Goal: Task Accomplishment & Management: Complete application form

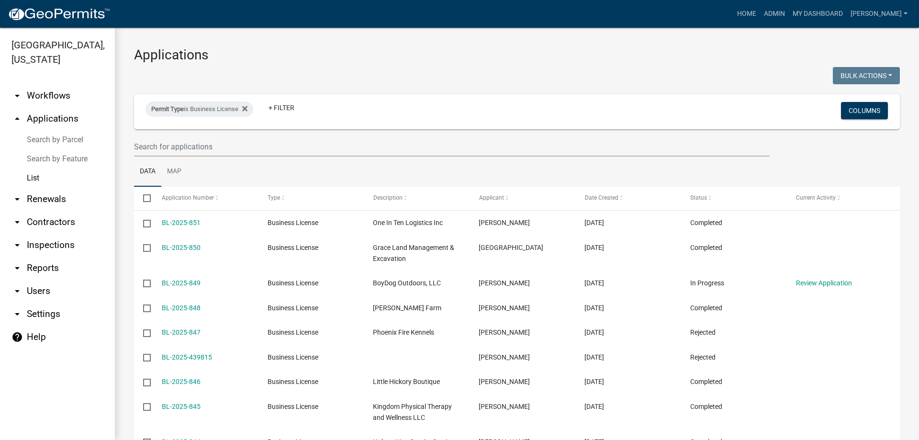
scroll to position [126, 0]
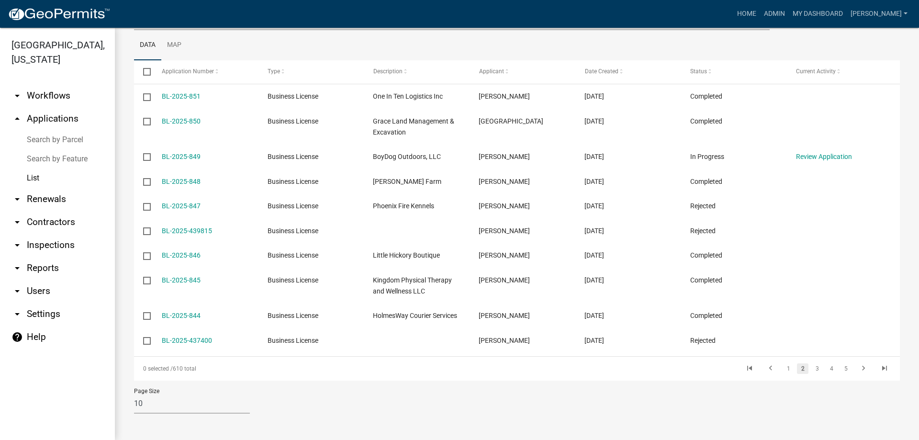
click at [41, 174] on link "List" at bounding box center [57, 177] width 115 height 19
click at [38, 122] on link "arrow_drop_up Applications" at bounding box center [57, 118] width 115 height 23
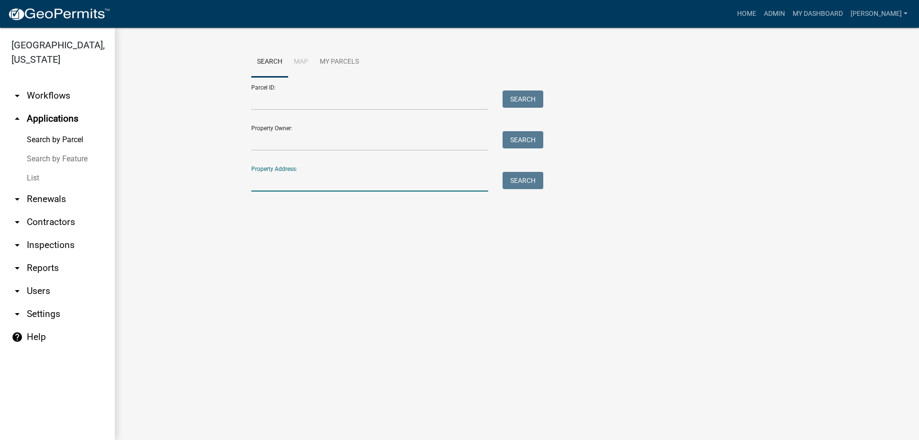
click at [290, 185] on input "Property Address:" at bounding box center [369, 182] width 237 height 20
type input "2010"
click at [518, 182] on button "Search" at bounding box center [522, 180] width 41 height 17
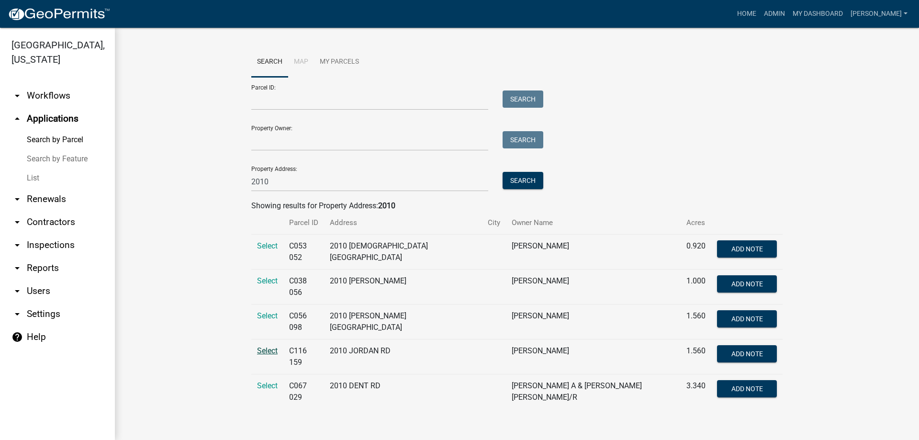
click at [270, 346] on span "Select" at bounding box center [267, 350] width 21 height 9
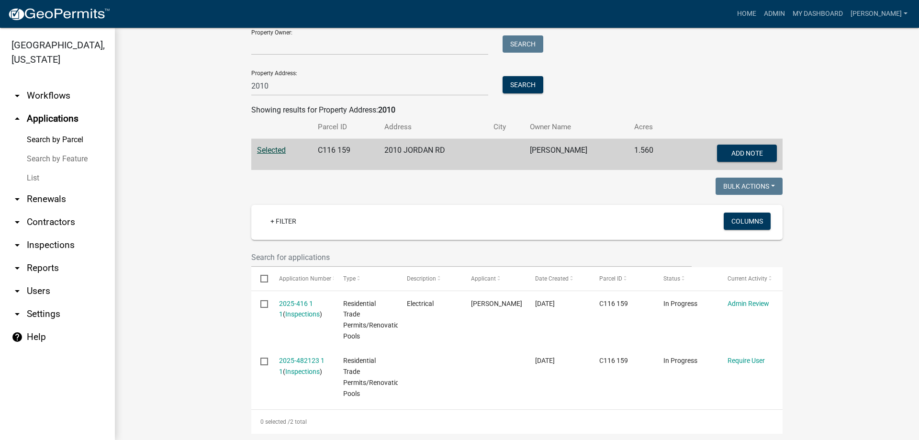
scroll to position [108, 0]
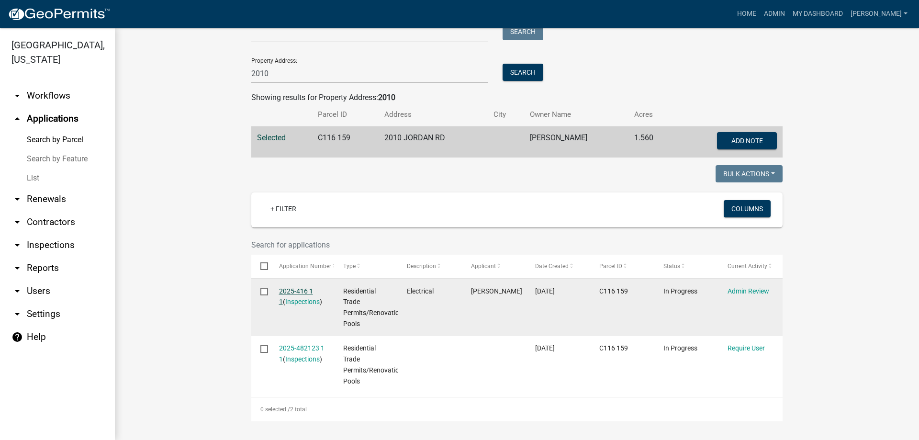
click at [290, 289] on link "2025-416 1 1" at bounding box center [296, 296] width 34 height 19
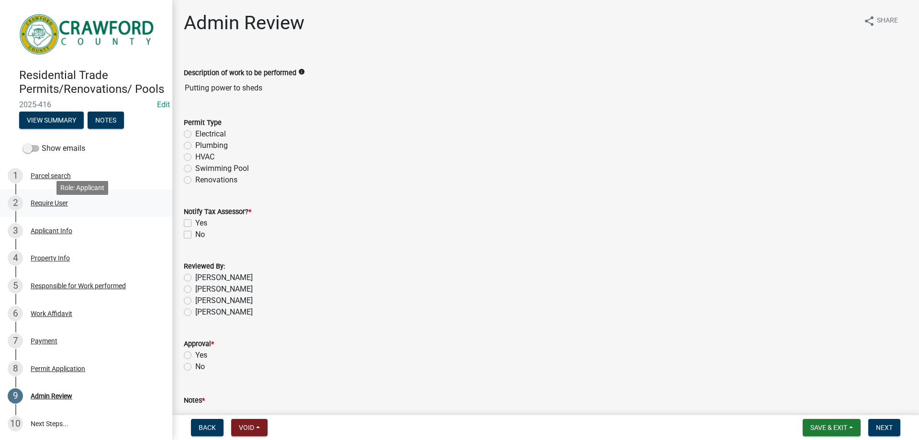
click at [36, 206] on div "Require User" at bounding box center [49, 203] width 37 height 7
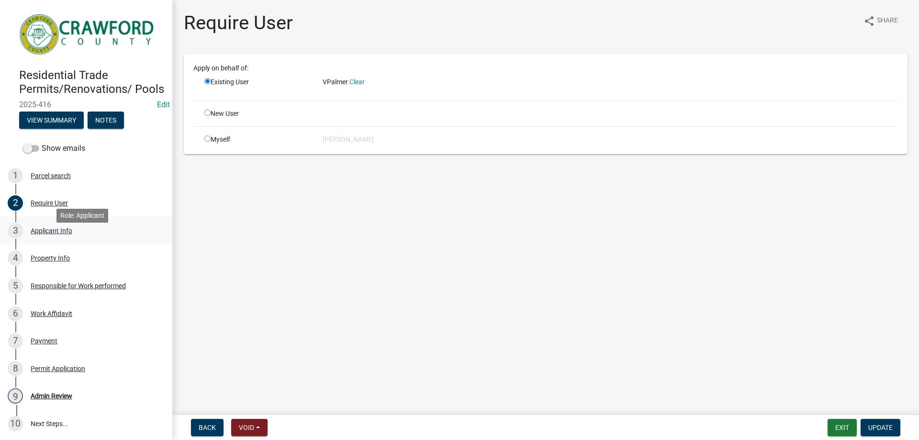
click at [41, 238] on div "3 Applicant Info" at bounding box center [82, 230] width 149 height 15
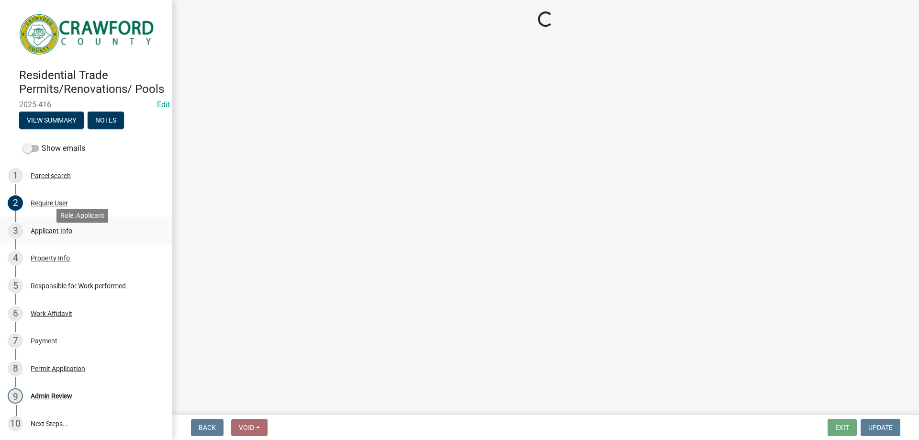
select select "7547654c-6a2b-418c-8f9d-b50998ca6dd7"
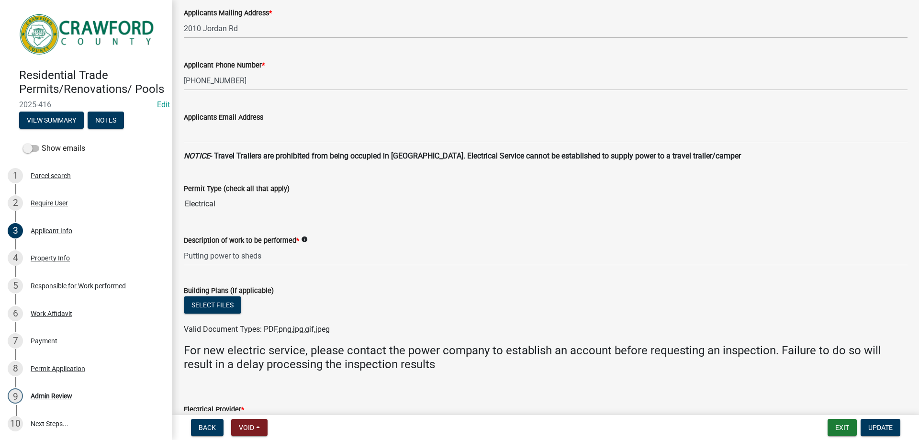
scroll to position [239, 0]
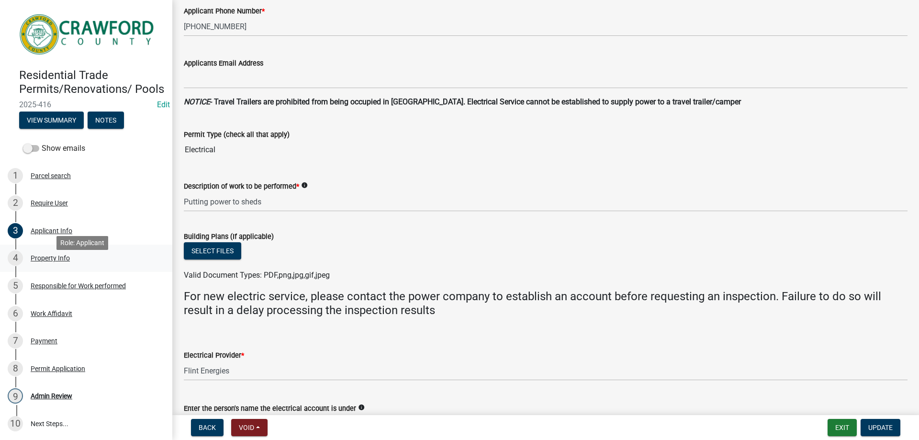
click at [54, 261] on div "Property Info" at bounding box center [50, 258] width 39 height 7
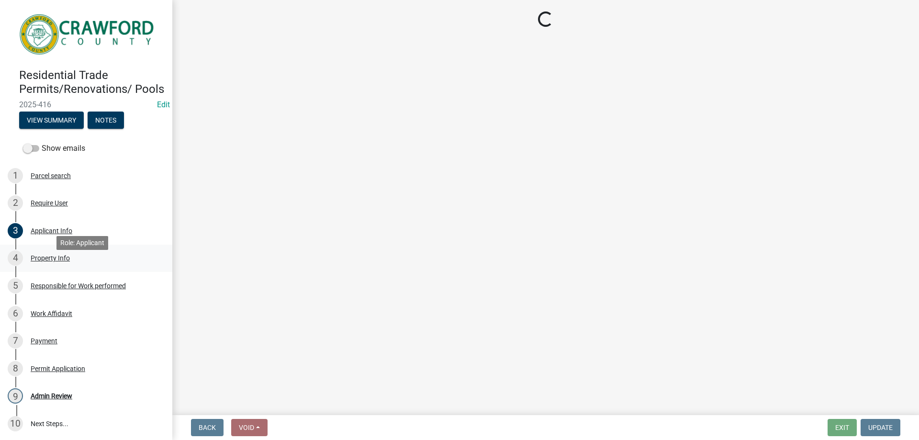
scroll to position [0, 0]
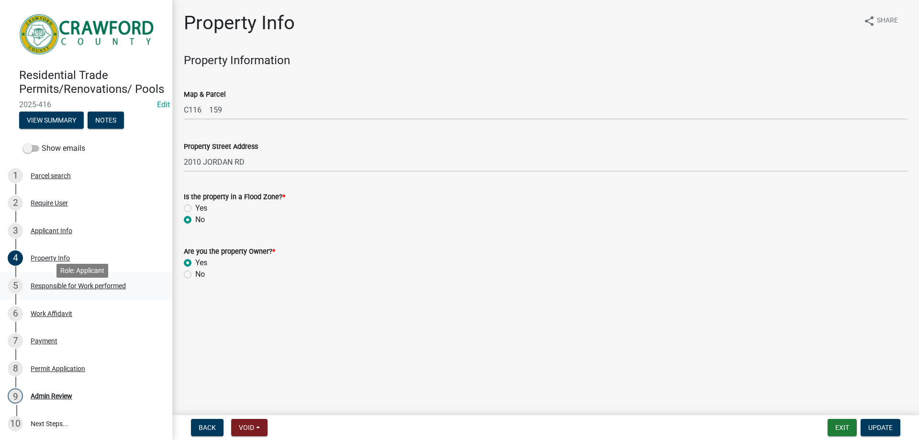
click at [54, 289] on div "Responsible for Work performed" at bounding box center [78, 285] width 95 height 7
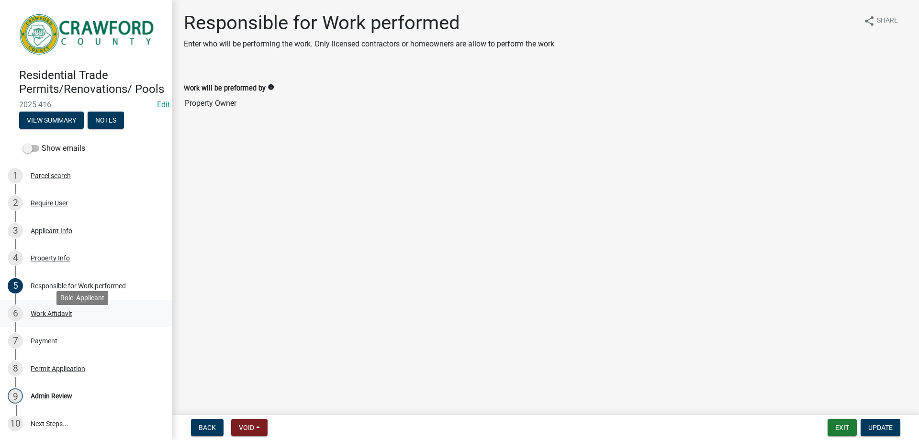
click at [46, 320] on div "6 Work Affidavit" at bounding box center [82, 313] width 149 height 15
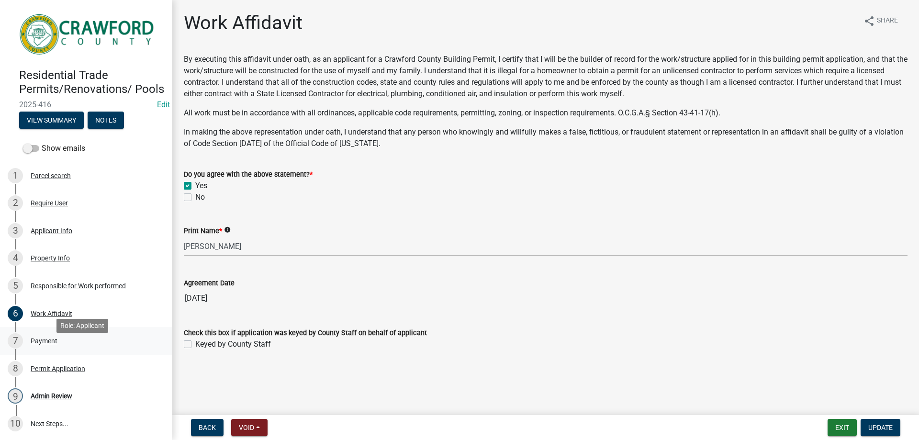
click at [45, 344] on div "Payment" at bounding box center [44, 340] width 27 height 7
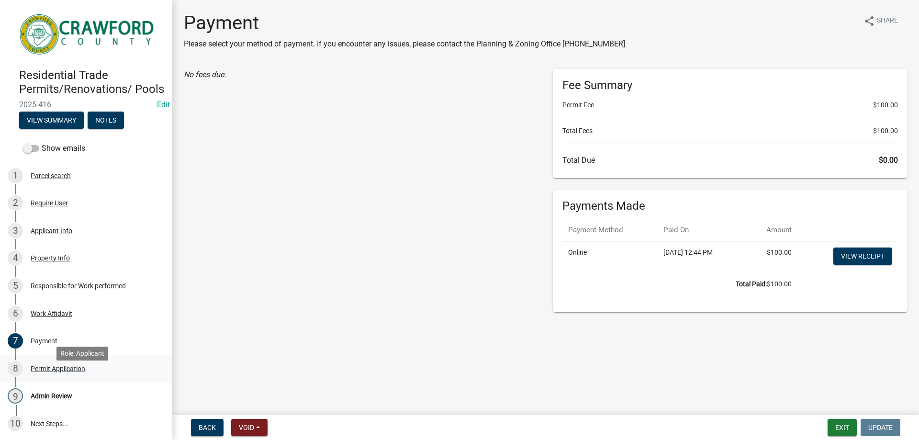
click at [53, 372] on div "Permit Application" at bounding box center [58, 368] width 55 height 7
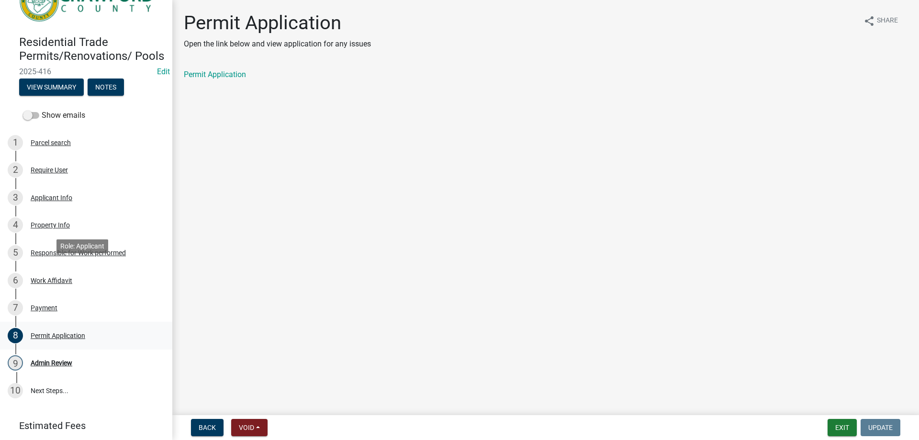
scroll to position [96, 0]
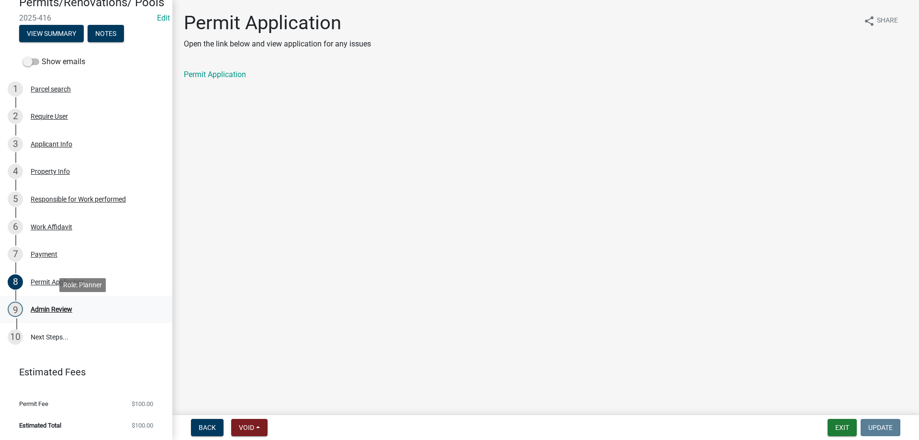
click at [52, 309] on div "Admin Review" at bounding box center [52, 309] width 42 height 7
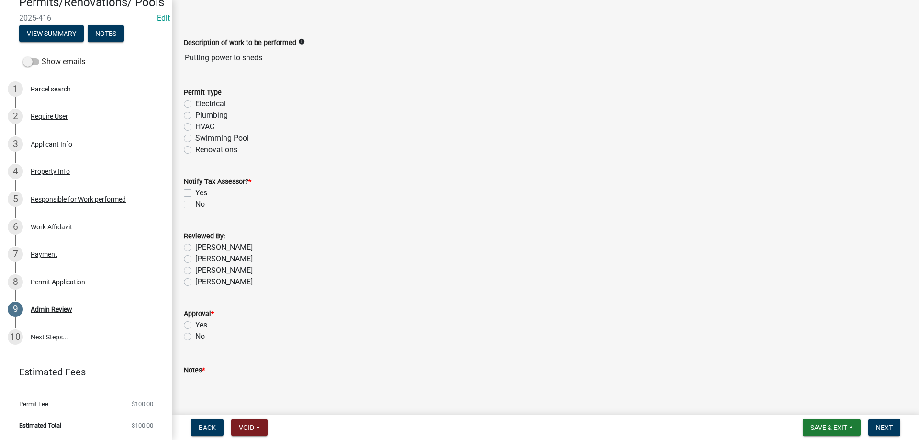
scroll to position [0, 0]
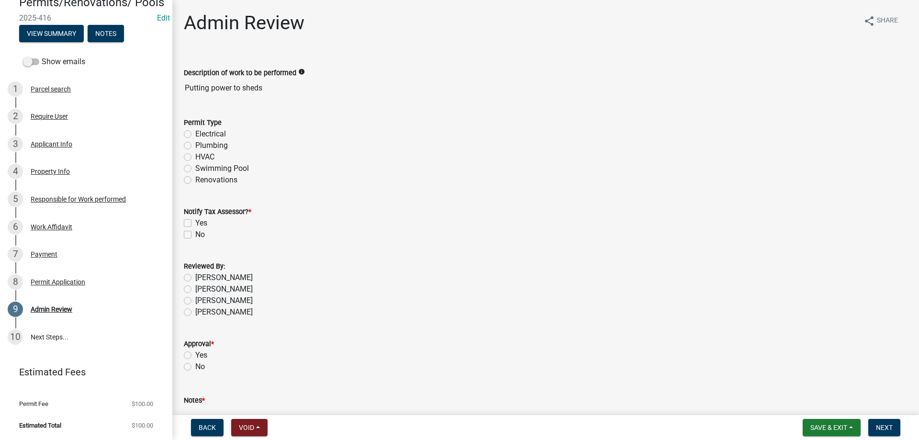
click at [195, 133] on label "Electrical" at bounding box center [210, 133] width 31 height 11
click at [195, 133] on input "Electrical" at bounding box center [198, 131] width 6 height 6
radio input "true"
click at [195, 237] on label "No" at bounding box center [200, 234] width 10 height 11
click at [195, 235] on input "No" at bounding box center [198, 232] width 6 height 6
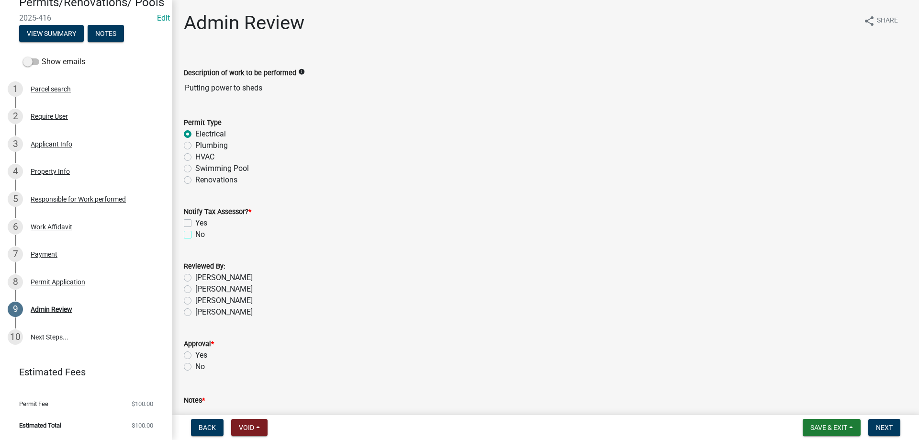
checkbox input "true"
checkbox input "false"
checkbox input "true"
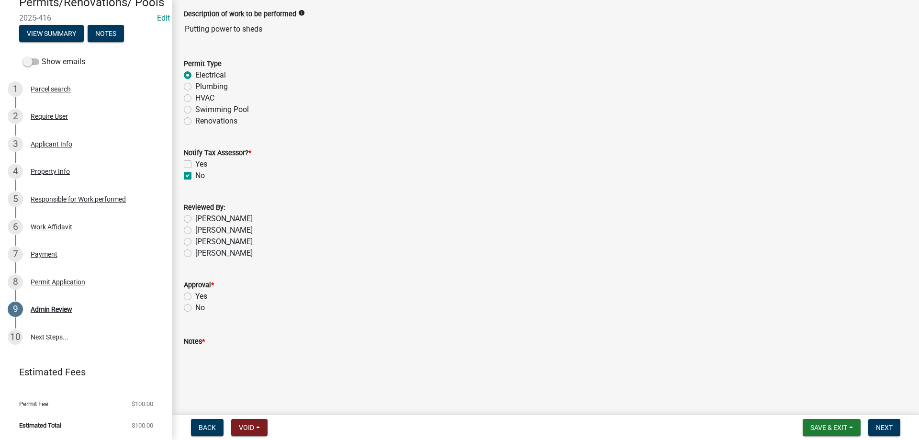
scroll to position [59, 0]
click at [195, 219] on label "[PERSON_NAME]" at bounding box center [223, 217] width 57 height 11
click at [195, 219] on input "[PERSON_NAME]" at bounding box center [198, 215] width 6 height 6
radio input "true"
click at [195, 295] on label "Yes" at bounding box center [201, 295] width 12 height 11
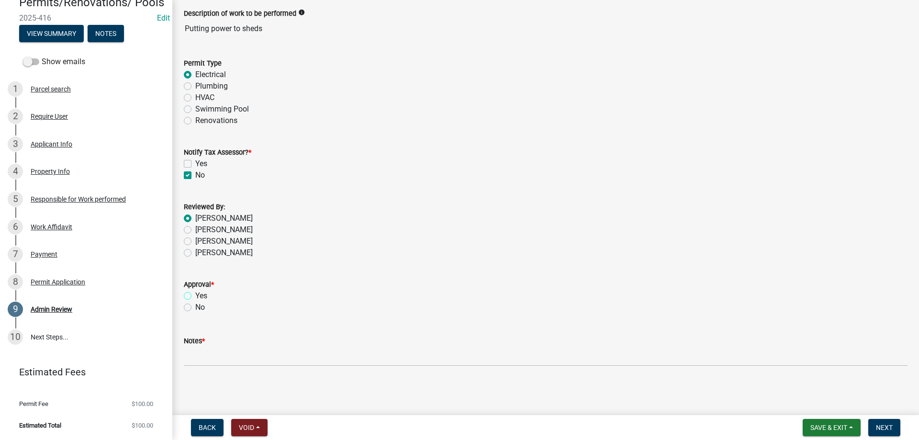
click at [195, 295] on input "Yes" at bounding box center [198, 293] width 6 height 6
radio input "true"
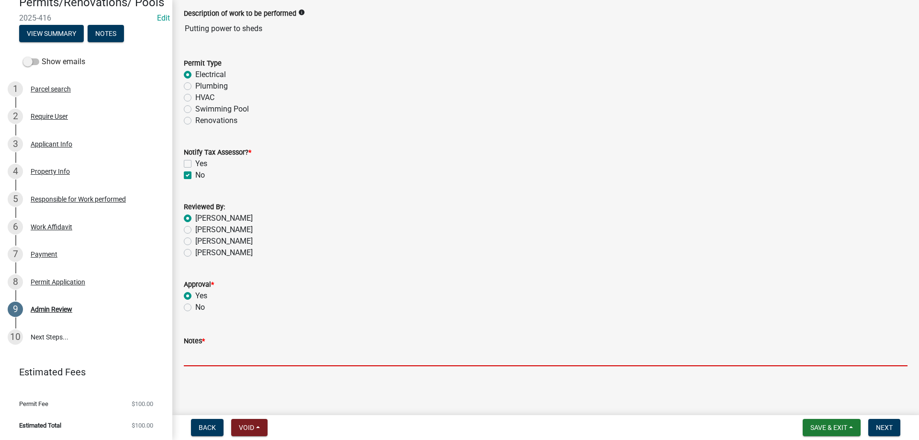
click at [242, 357] on input "Notes *" at bounding box center [545, 356] width 723 height 20
click at [232, 353] on input "Notes *" at bounding box center [545, 356] width 723 height 20
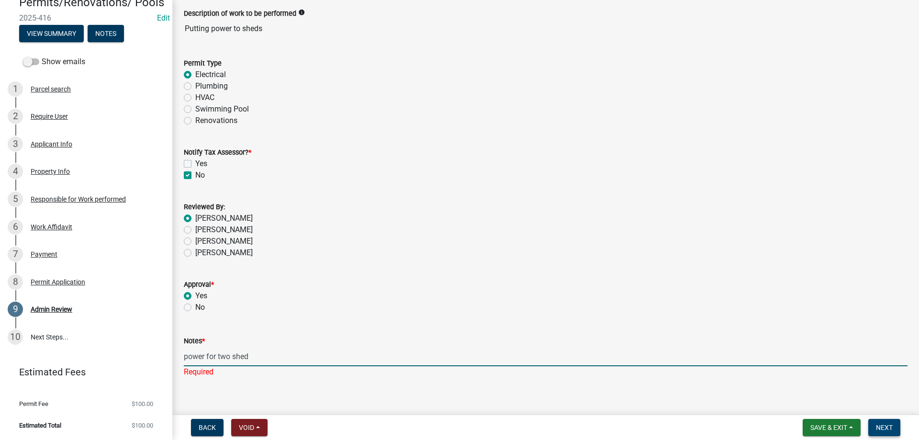
type input "power for two shed"
click at [884, 426] on span "Next" at bounding box center [884, 427] width 17 height 8
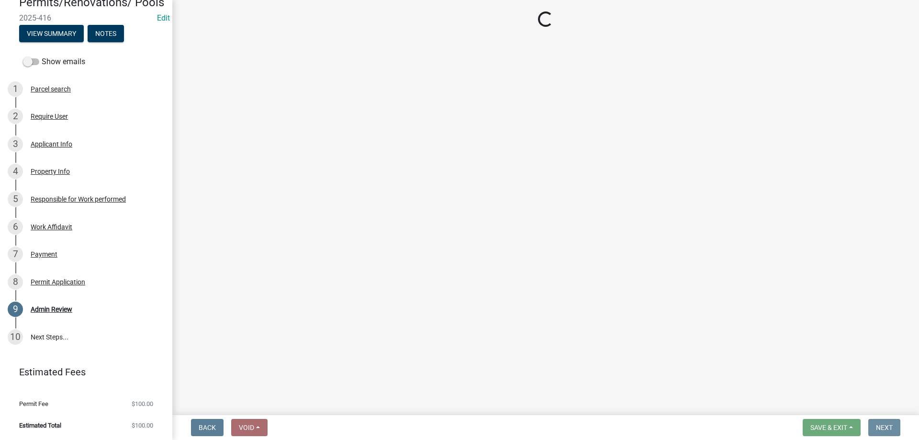
scroll to position [0, 0]
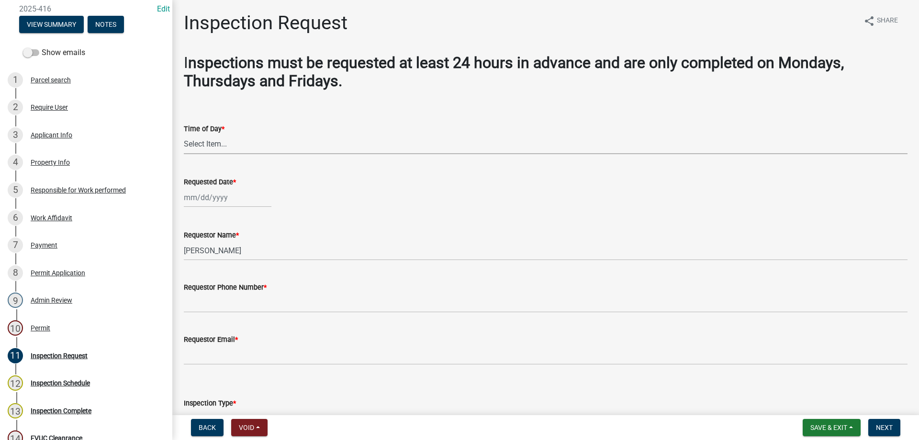
click at [213, 145] on select "Select Item... AM PM" at bounding box center [545, 144] width 723 height 20
click at [184, 134] on select "Select Item... AM PM" at bounding box center [545, 144] width 723 height 20
select select "248dbef9-1550-4cdc-b097-b01856ab8240"
click at [220, 203] on div at bounding box center [228, 198] width 88 height 20
select select "9"
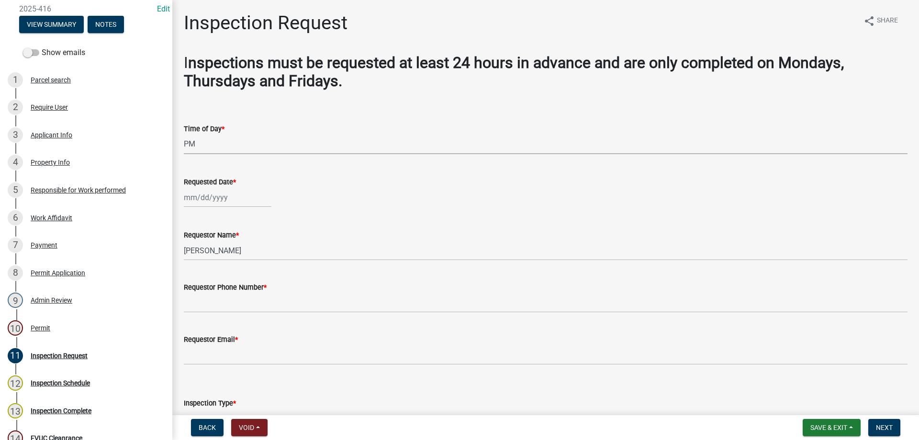
select select "2025"
click at [208, 295] on div "23" at bounding box center [208, 294] width 15 height 15
type input "[DATE]"
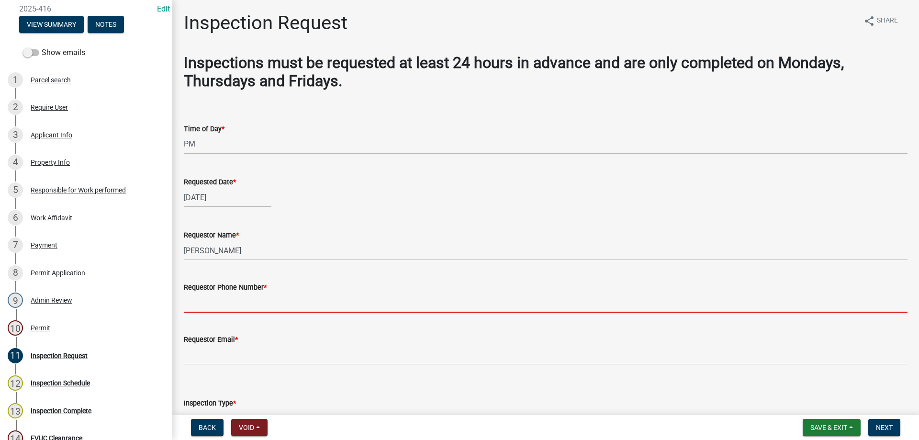
click at [248, 305] on input "Requestor Phone Number *" at bounding box center [545, 303] width 723 height 20
type input "4788363199"
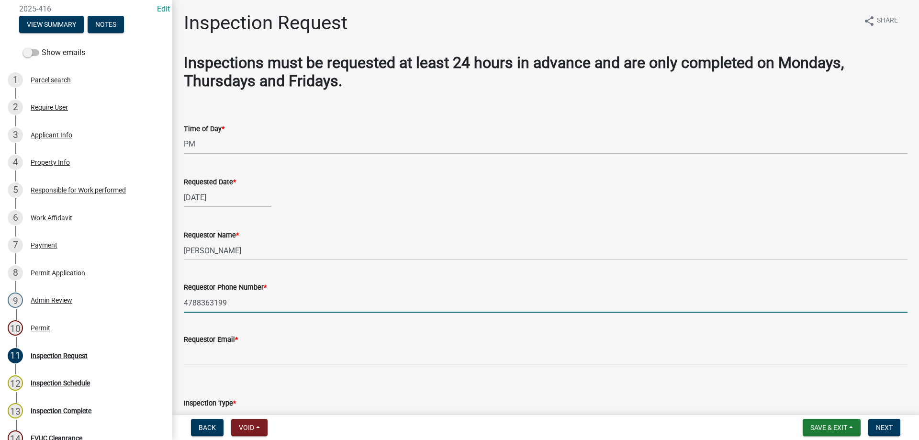
scroll to position [48, 0]
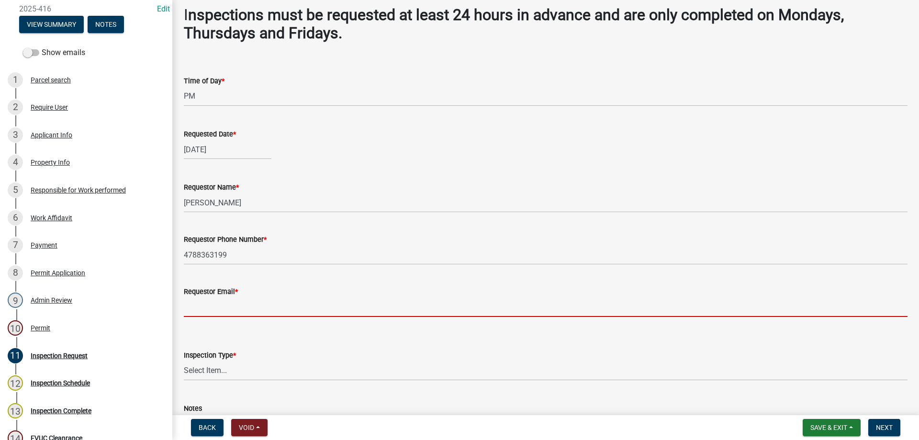
click at [254, 302] on input "Requestor Email *" at bounding box center [545, 307] width 723 height 20
type input "[PERSON_NAME][EMAIL_ADDRESS][DOMAIN_NAME]"
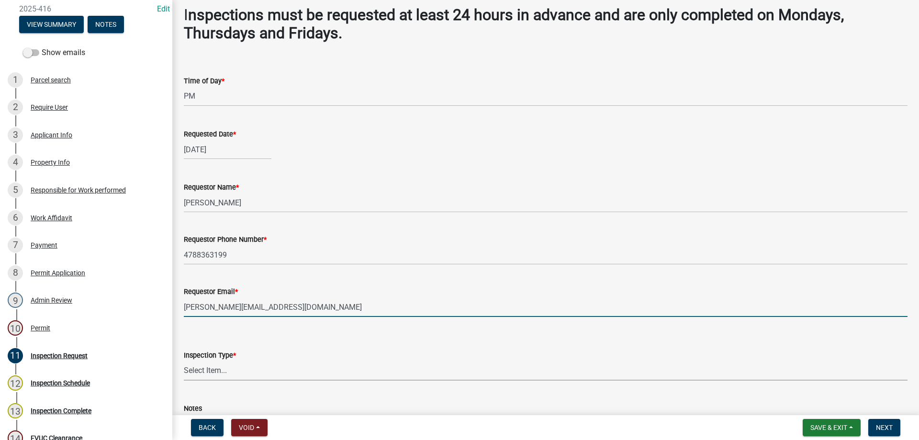
click at [251, 364] on select "Select Item... Temporary Pole Panel Swap Out Rough-In Final Plumbing Electrical…" at bounding box center [545, 371] width 723 height 20
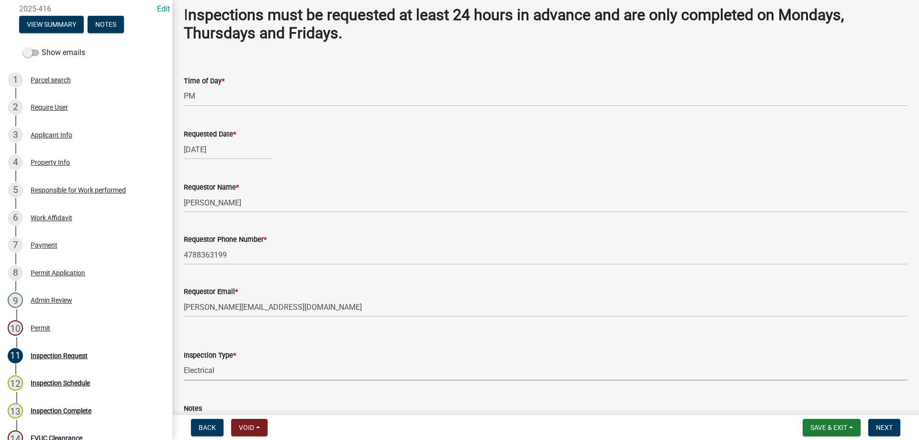
click at [184, 361] on select "Select Item... Temporary Pole Panel Swap Out Rough-In Final Plumbing Electrical…" at bounding box center [545, 371] width 723 height 20
select select "d8617fb3-6c57-4f4d-b8e3-dbd35e7ffc69"
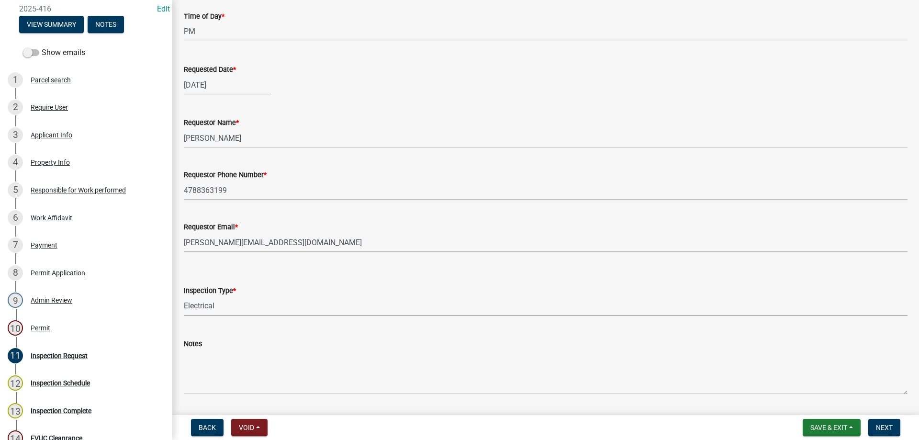
scroll to position [141, 0]
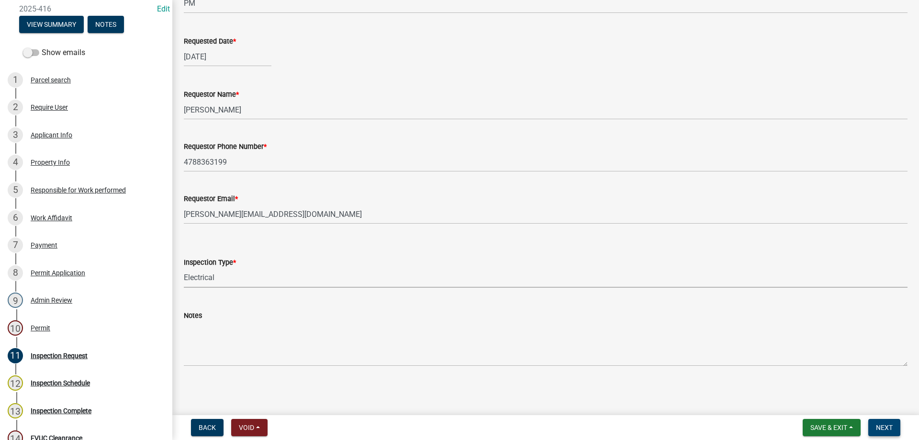
click at [877, 423] on span "Next" at bounding box center [884, 427] width 17 height 8
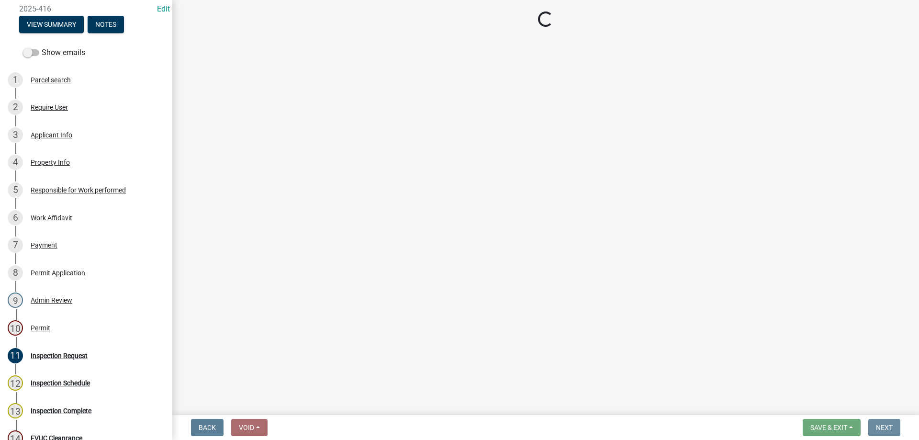
scroll to position [0, 0]
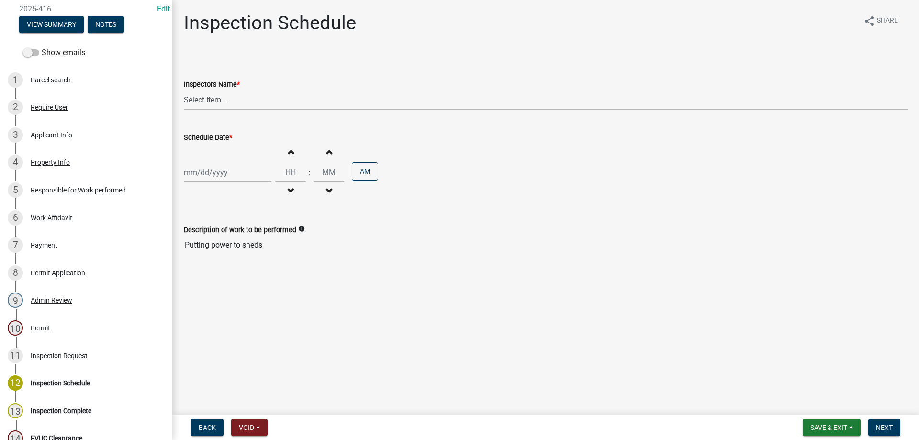
click at [216, 99] on select "Select Item... [PERSON_NAME].[PERSON_NAME] ([PERSON_NAME] ) TT_Administrator ([…" at bounding box center [545, 100] width 723 height 20
select select "a844a88f-ba44-4800-9e08-05e10520dbf6"
click at [184, 90] on select "Select Item... [PERSON_NAME].[PERSON_NAME] ([PERSON_NAME] ) TT_Administrator ([…" at bounding box center [545, 100] width 723 height 20
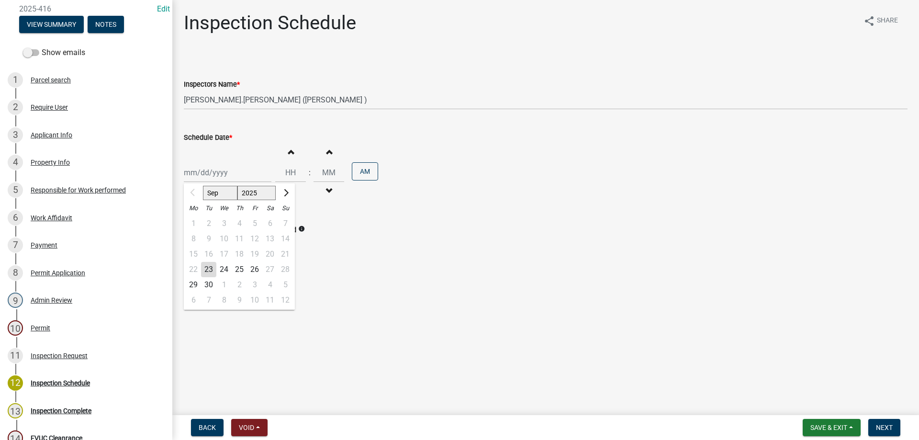
click at [230, 172] on div "Sep [DATE] Mo Tu We Th Fr Sa Su 1 2 3 4 5 6 7 8 9 10 11 12 13 14 15 16 17 18 19…" at bounding box center [228, 173] width 88 height 20
click at [222, 269] on div "24" at bounding box center [223, 269] width 15 height 15
type input "[DATE]"
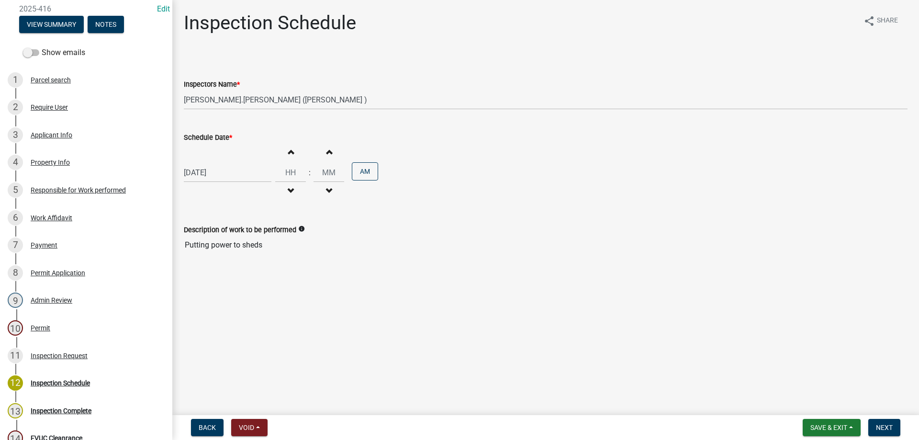
click at [288, 154] on span "button" at bounding box center [290, 152] width 5 height 8
type input "01"
type input "00"
click at [288, 154] on span "button" at bounding box center [290, 152] width 5 height 8
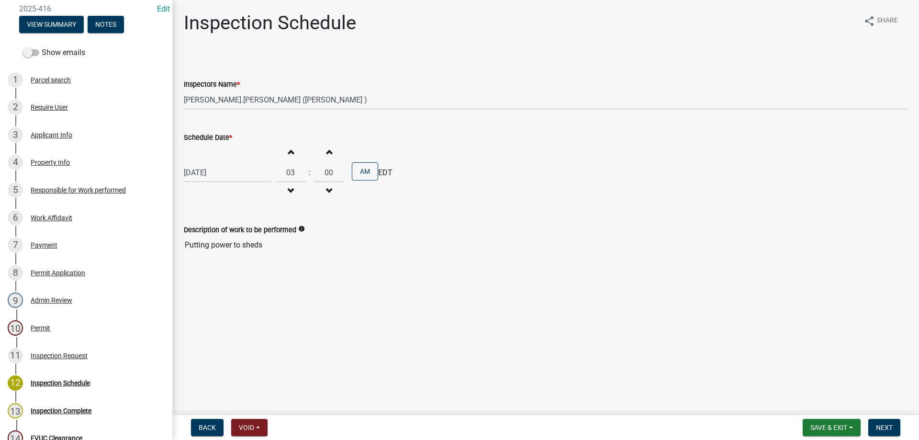
click at [288, 154] on span "button" at bounding box center [290, 152] width 5 height 8
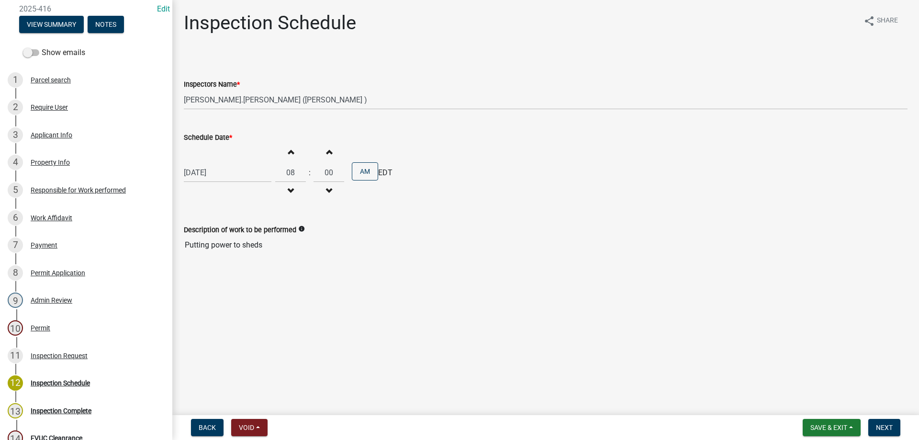
click at [288, 154] on span "button" at bounding box center [290, 152] width 5 height 8
type input "11"
click at [219, 172] on div "[DATE] Sep [DATE] Mo Tu We Th Fr Sa Su 1 2 3 4 5 6 7 8 9 10 11 12 13 14 15 16 1…" at bounding box center [228, 173] width 88 height 20
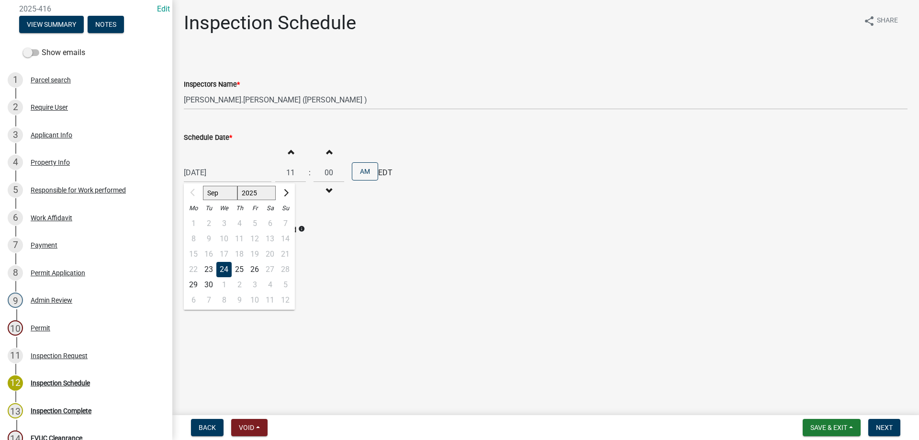
click at [225, 267] on div "24" at bounding box center [223, 269] width 15 height 15
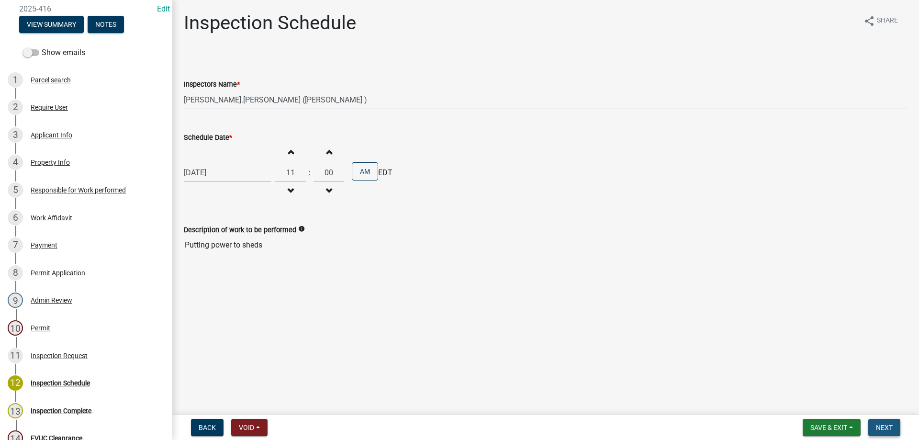
click at [887, 427] on span "Next" at bounding box center [884, 427] width 17 height 8
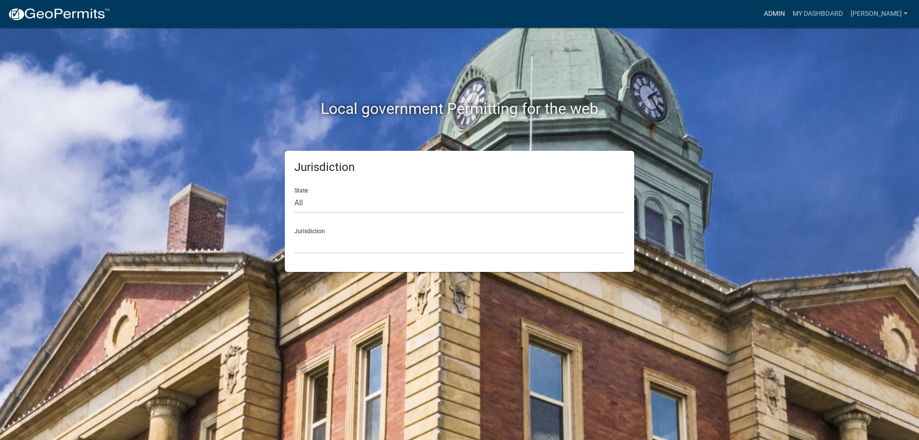
click at [778, 7] on link "Admin" at bounding box center [774, 14] width 29 height 18
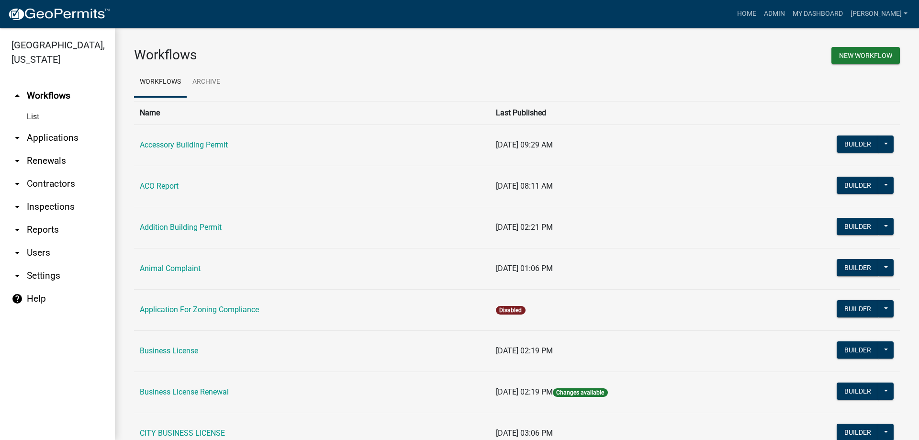
click at [48, 138] on link "arrow_drop_down Applications" at bounding box center [57, 137] width 115 height 23
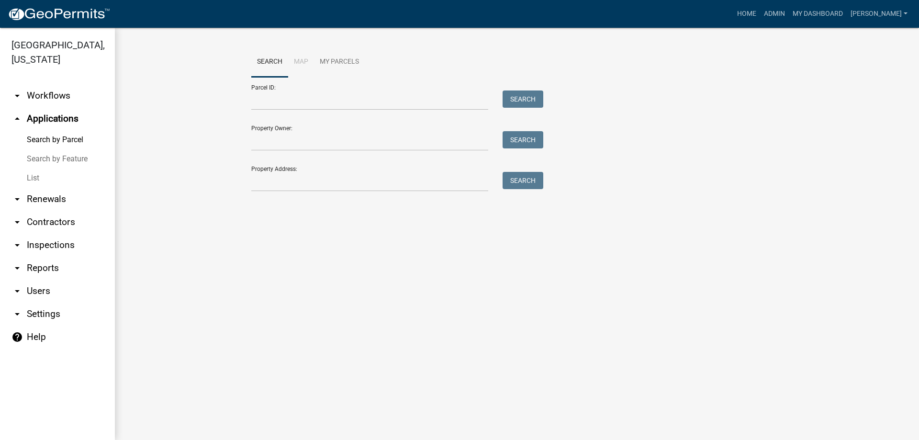
click at [34, 181] on link "List" at bounding box center [57, 177] width 115 height 19
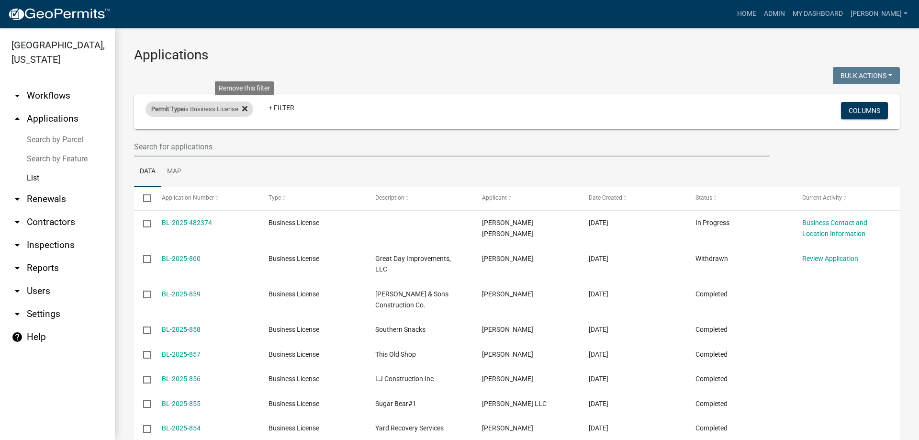
click at [247, 108] on icon at bounding box center [244, 108] width 5 height 5
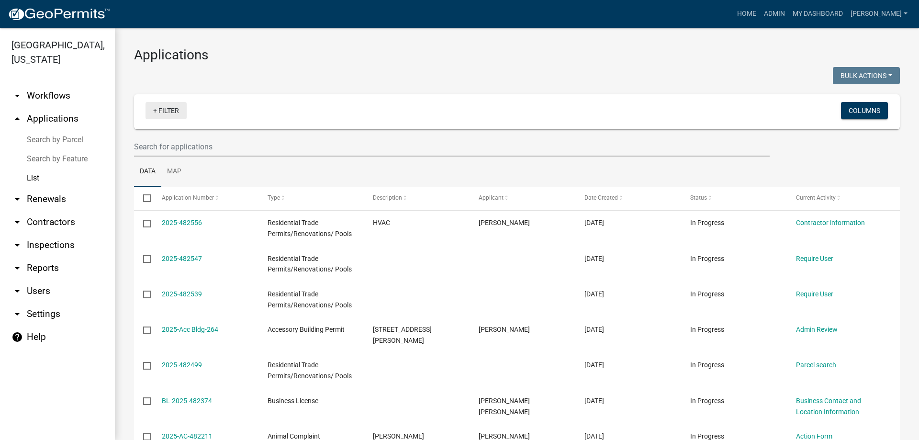
click at [169, 109] on link "+ Filter" at bounding box center [165, 110] width 41 height 17
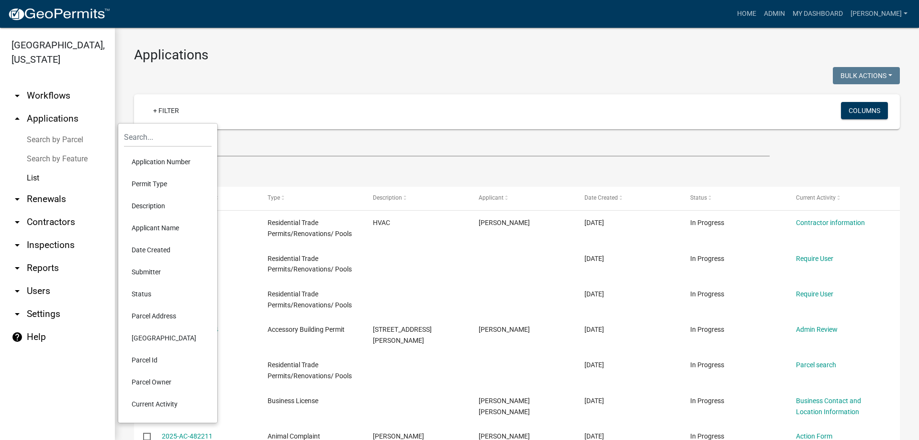
click at [161, 229] on li "Applicant Name" at bounding box center [168, 228] width 88 height 22
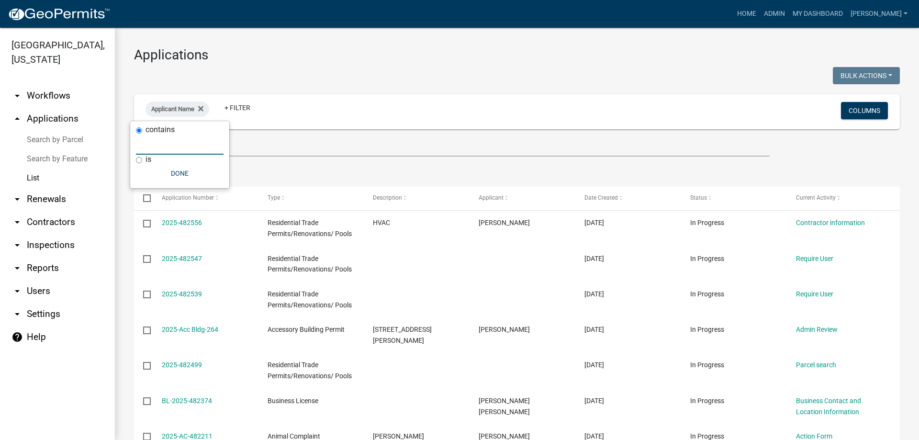
click at [182, 148] on input "text" at bounding box center [180, 145] width 88 height 20
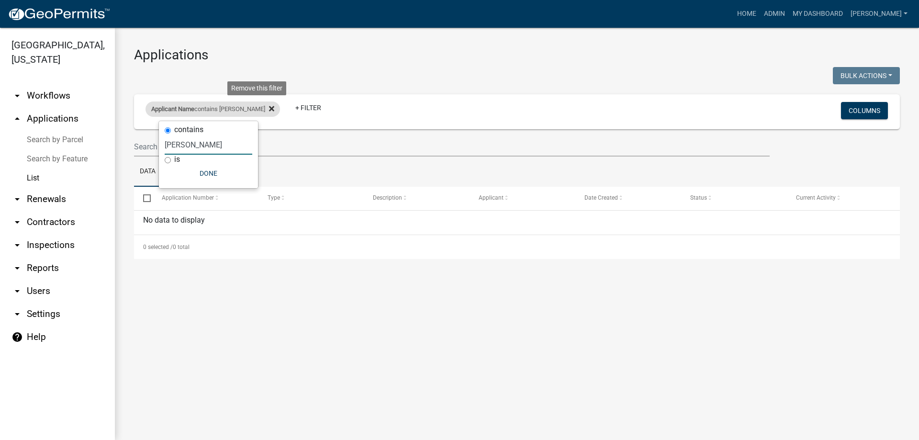
type input "james paul"
click at [269, 106] on icon at bounding box center [271, 109] width 5 height 8
